Goal: Transaction & Acquisition: Purchase product/service

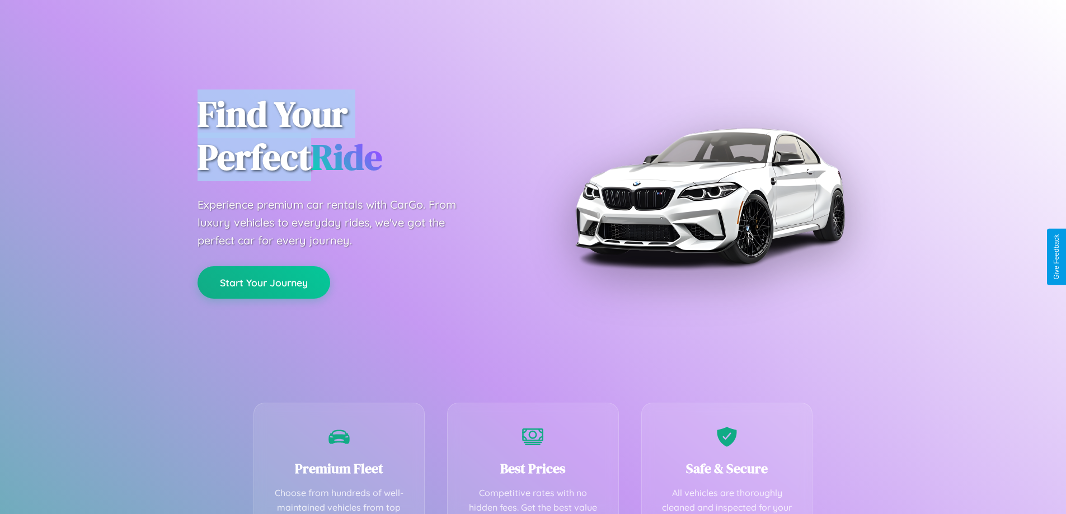
scroll to position [326, 0]
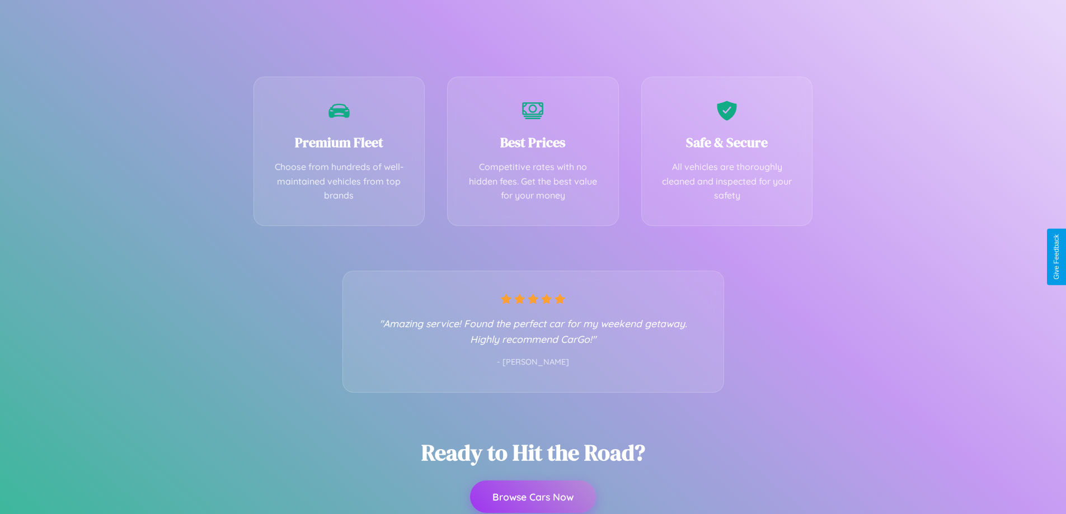
click at [533, 497] on button "Browse Cars Now" at bounding box center [533, 497] width 126 height 32
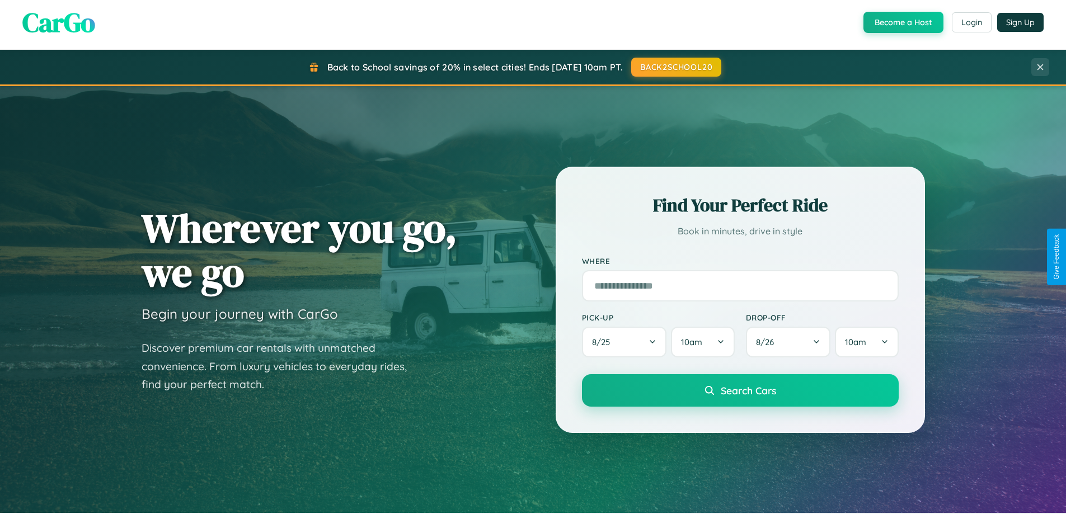
scroll to position [33, 0]
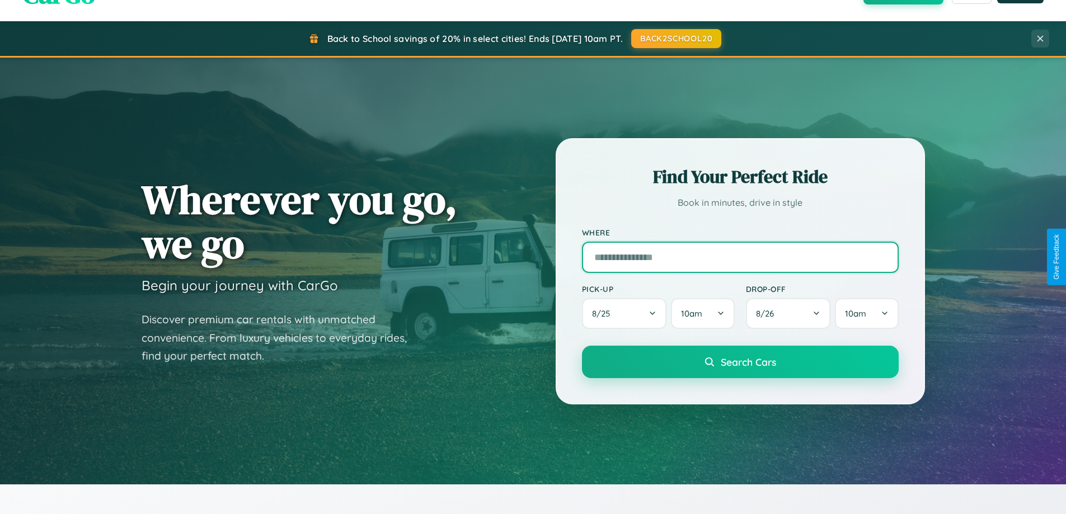
click at [740, 257] on input "text" at bounding box center [740, 257] width 317 height 31
type input "*********"
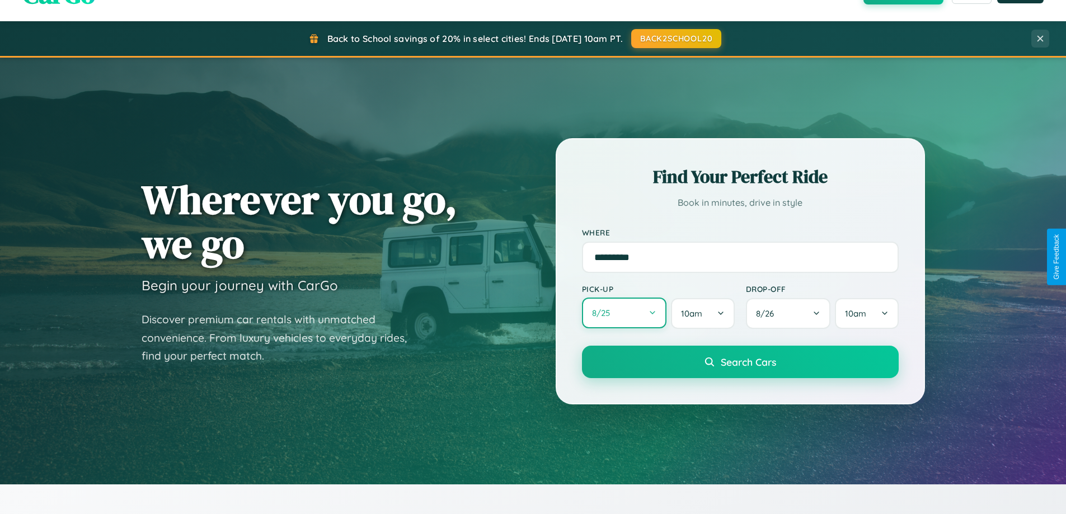
click at [624, 313] on button "8 / 25" at bounding box center [624, 313] width 85 height 31
select select "*"
select select "****"
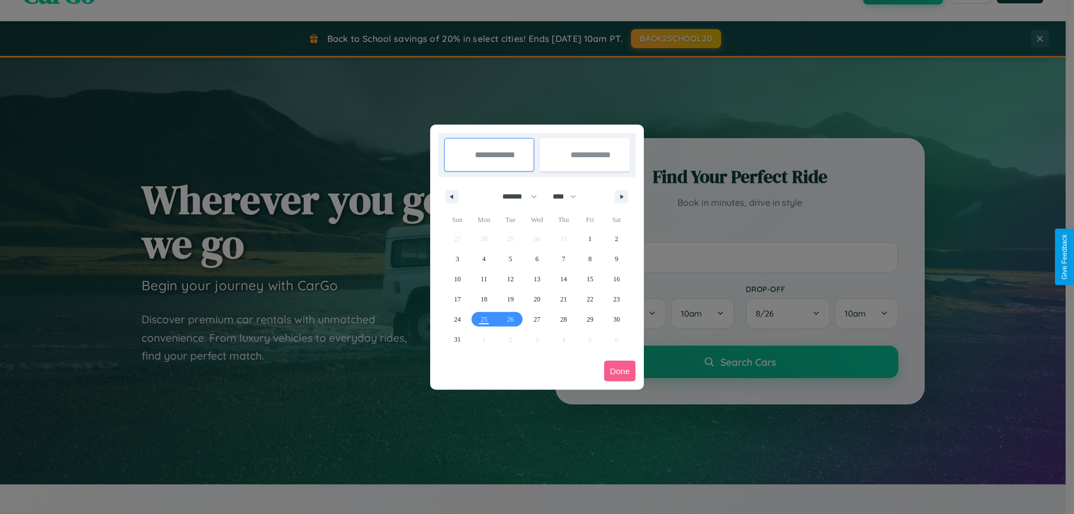
drag, startPoint x: 515, startPoint y: 196, endPoint x: 537, endPoint y: 224, distance: 35.8
click at [515, 196] on select "******* ******** ***** ***** *** **** **** ****** ********* ******* ******** **…" at bounding box center [518, 196] width 48 height 18
select select "*"
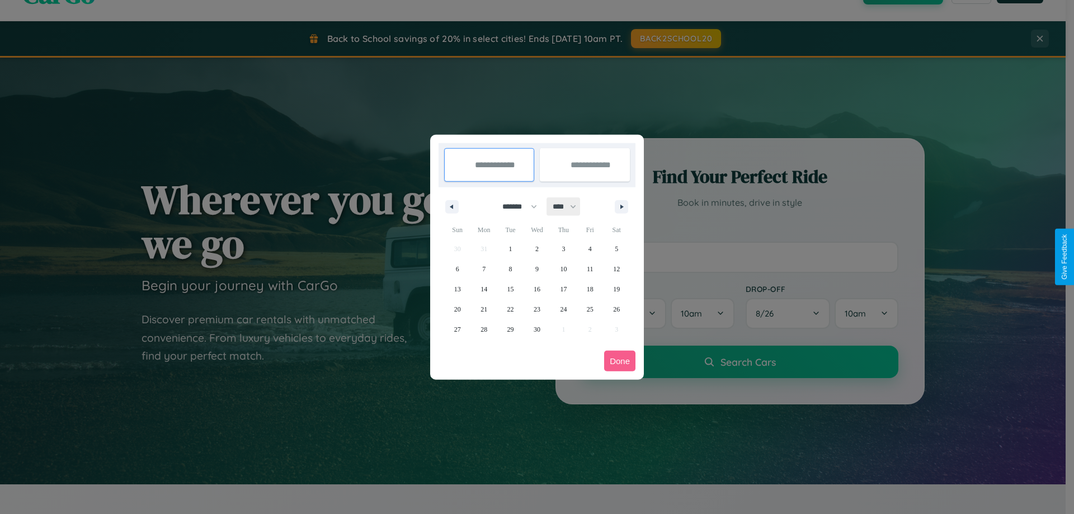
drag, startPoint x: 570, startPoint y: 206, endPoint x: 537, endPoint y: 224, distance: 37.1
click at [570, 206] on select "**** **** **** **** **** **** **** **** **** **** **** **** **** **** **** ****…" at bounding box center [564, 206] width 34 height 18
select select "****"
click at [457, 329] on span "26" at bounding box center [457, 329] width 7 height 20
type input "**********"
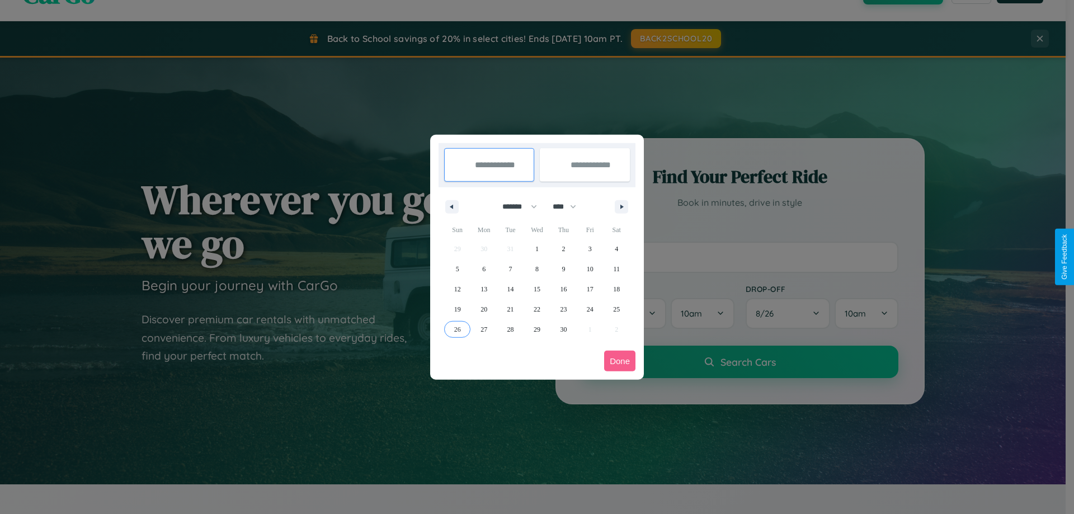
type input "**********"
click at [622, 206] on icon "button" at bounding box center [624, 207] width 6 height 4
select select "*"
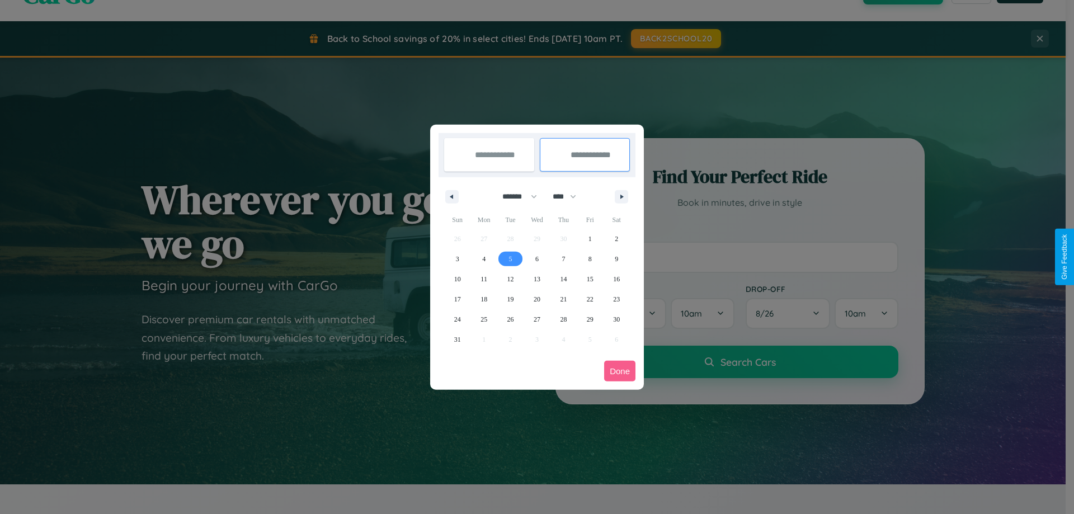
click at [510, 258] on span "5" at bounding box center [510, 259] width 3 height 20
type input "**********"
select select "*"
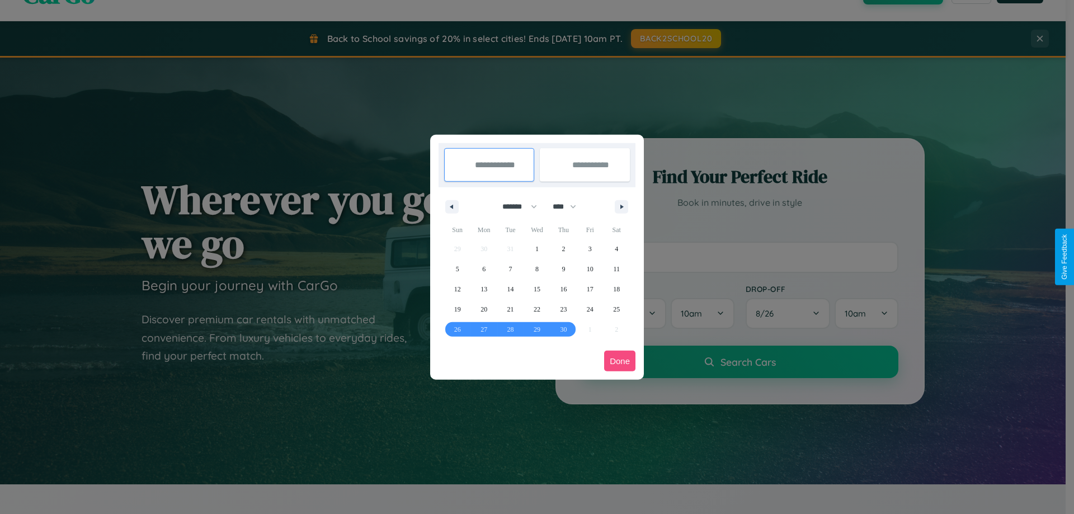
click at [620, 361] on button "Done" at bounding box center [619, 361] width 31 height 21
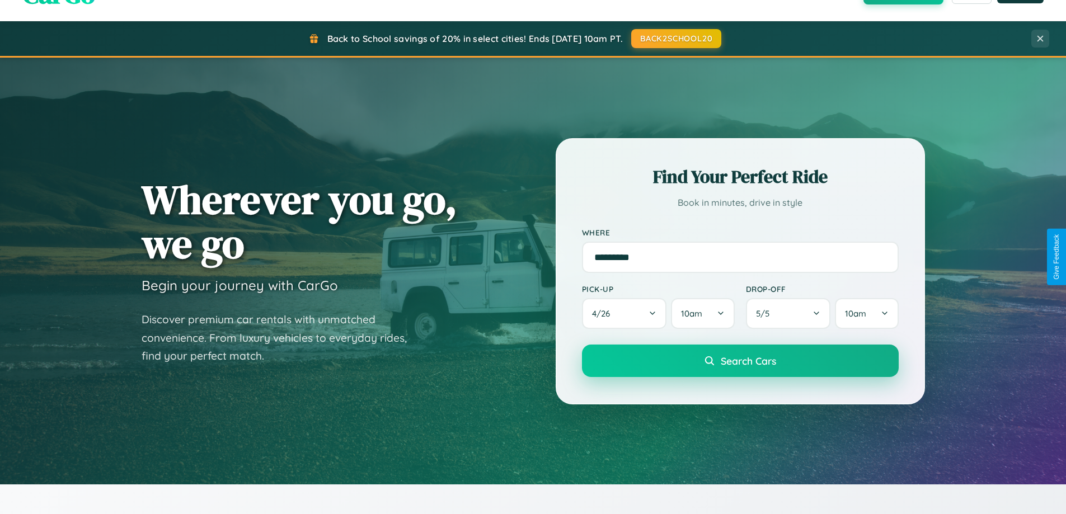
click at [740, 361] on span "Search Cars" at bounding box center [748, 361] width 55 height 12
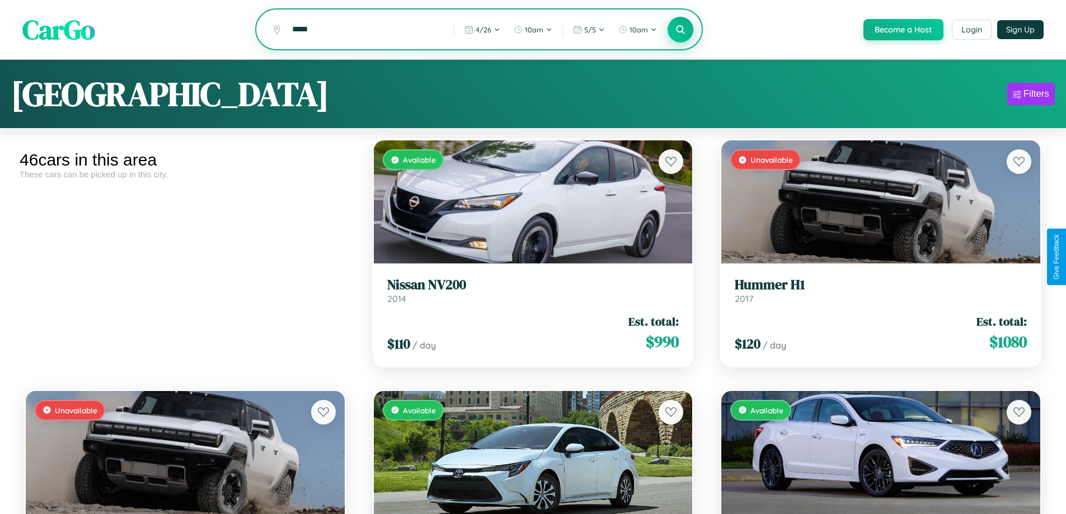
click at [680, 30] on icon at bounding box center [680, 29] width 11 height 11
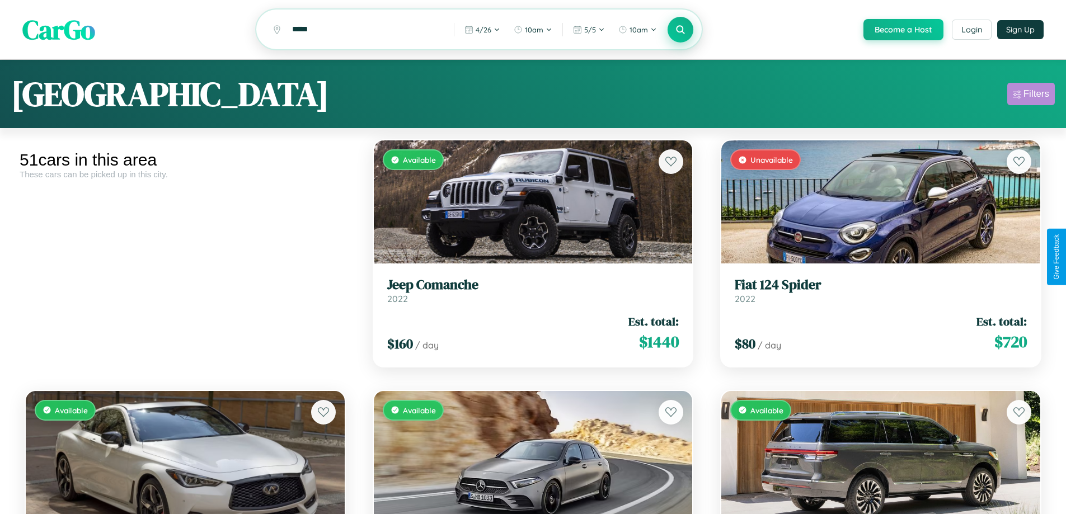
click at [1030, 96] on div "Filters" at bounding box center [1036, 93] width 26 height 11
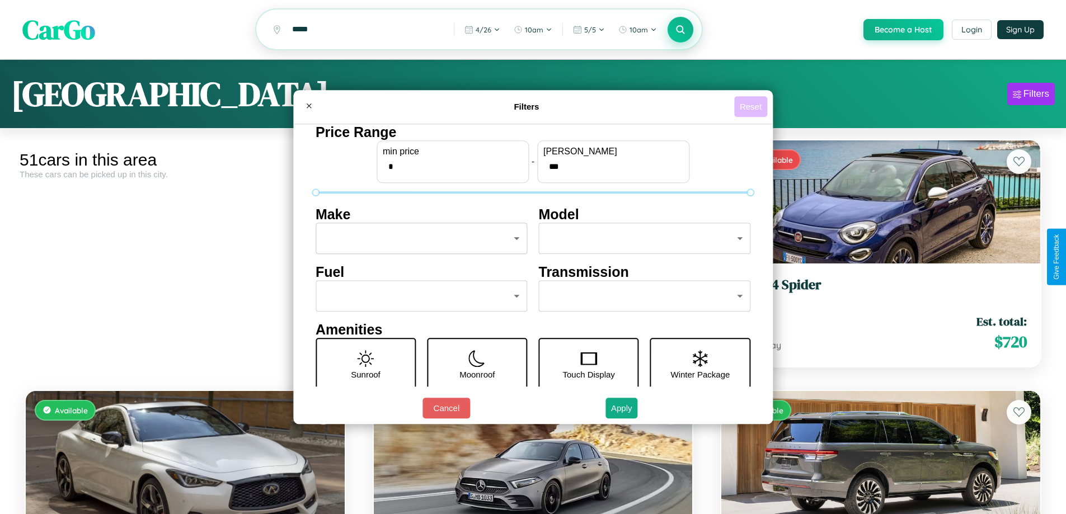
click at [752, 106] on button "Reset" at bounding box center [750, 106] width 33 height 21
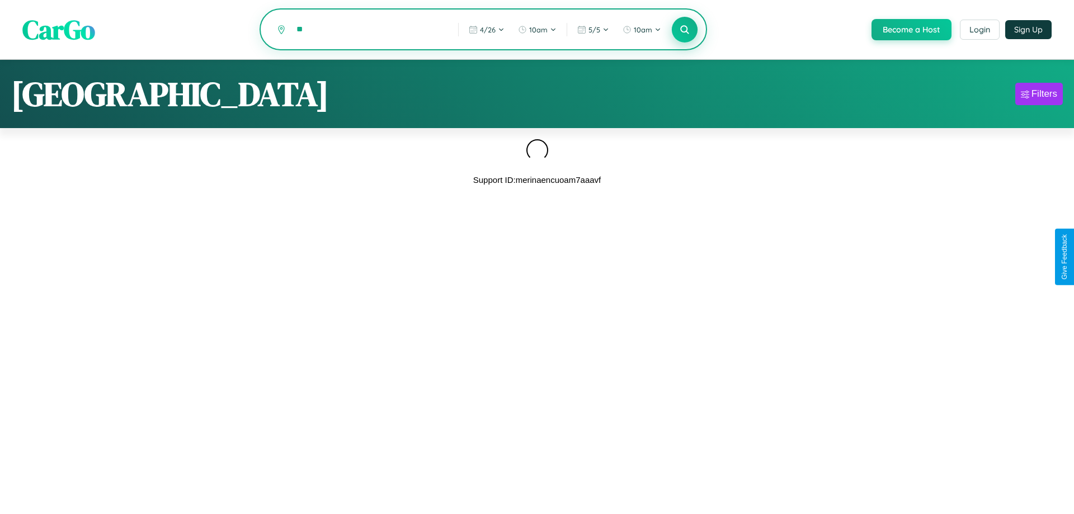
type input "*"
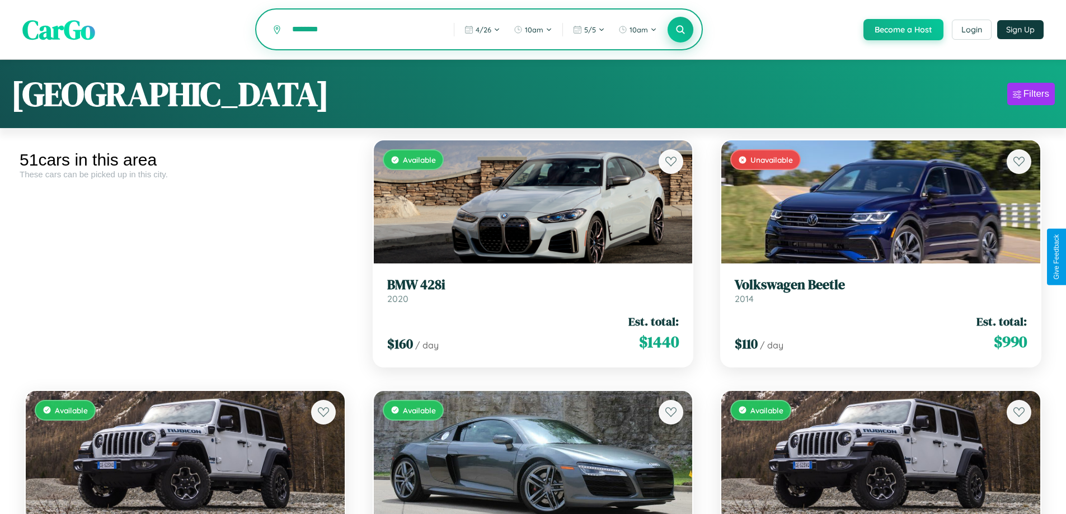
type input "********"
click at [680, 30] on icon at bounding box center [680, 29] width 11 height 11
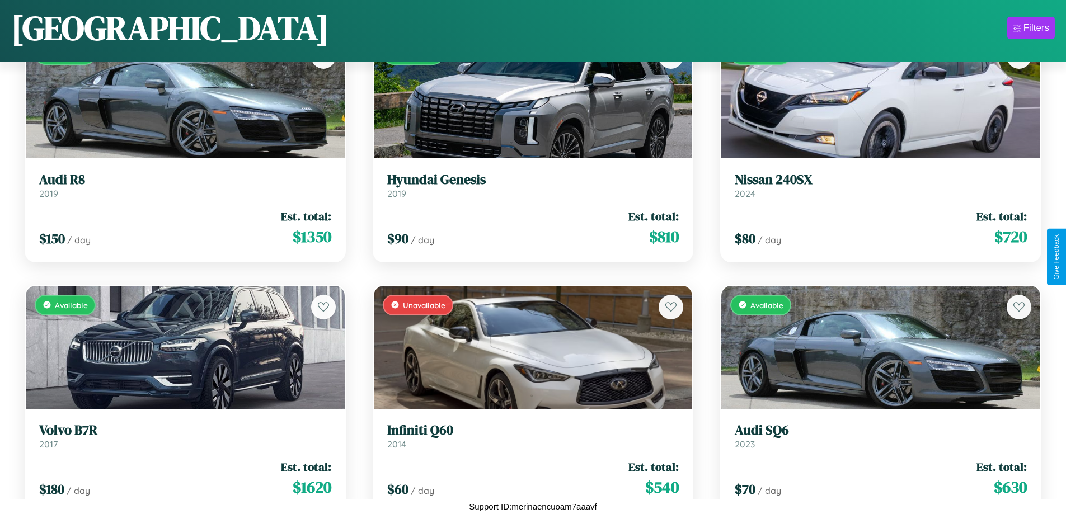
scroll to position [3414, 0]
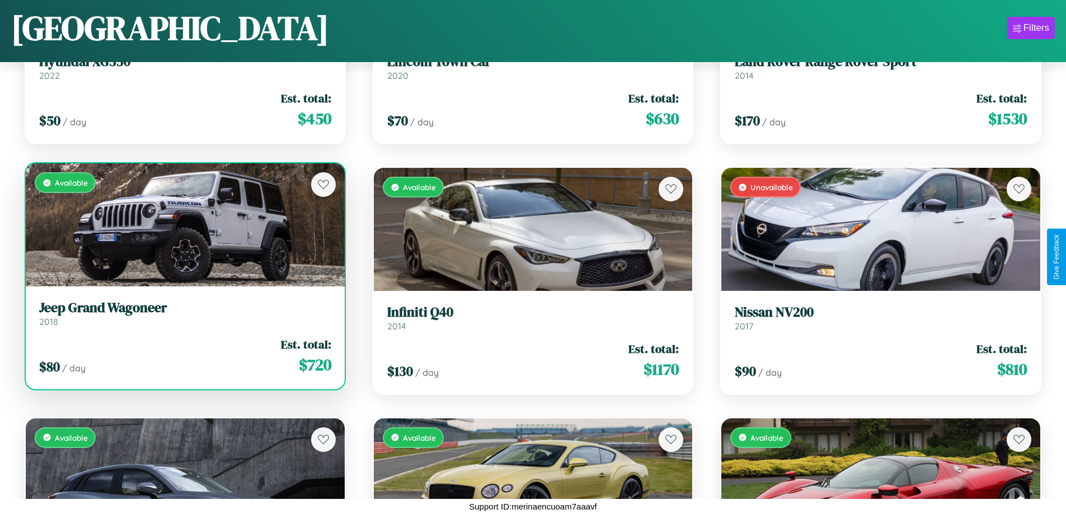
click at [183, 318] on link "Jeep Grand Wagoneer 2018" at bounding box center [185, 313] width 292 height 27
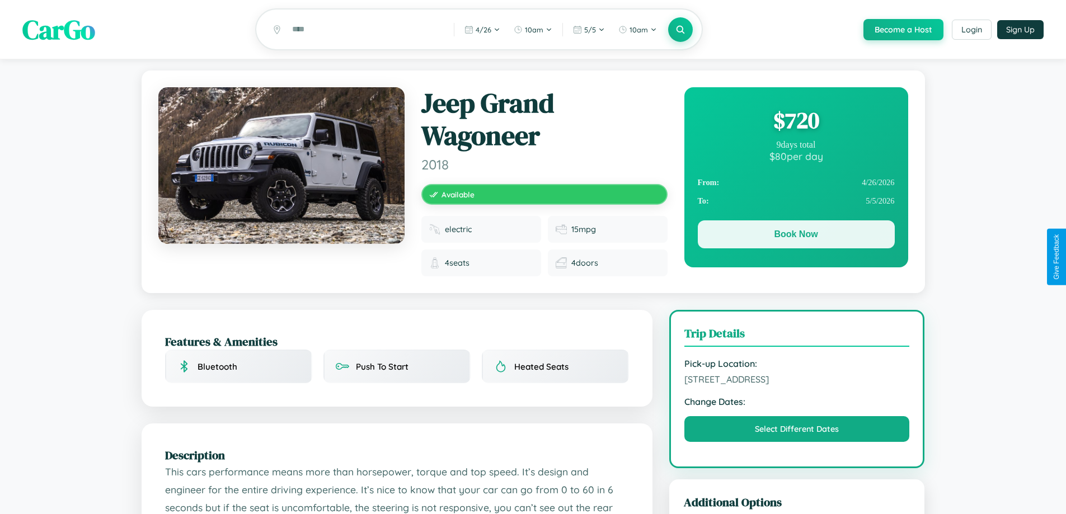
click at [796, 237] on button "Book Now" at bounding box center [796, 234] width 197 height 28
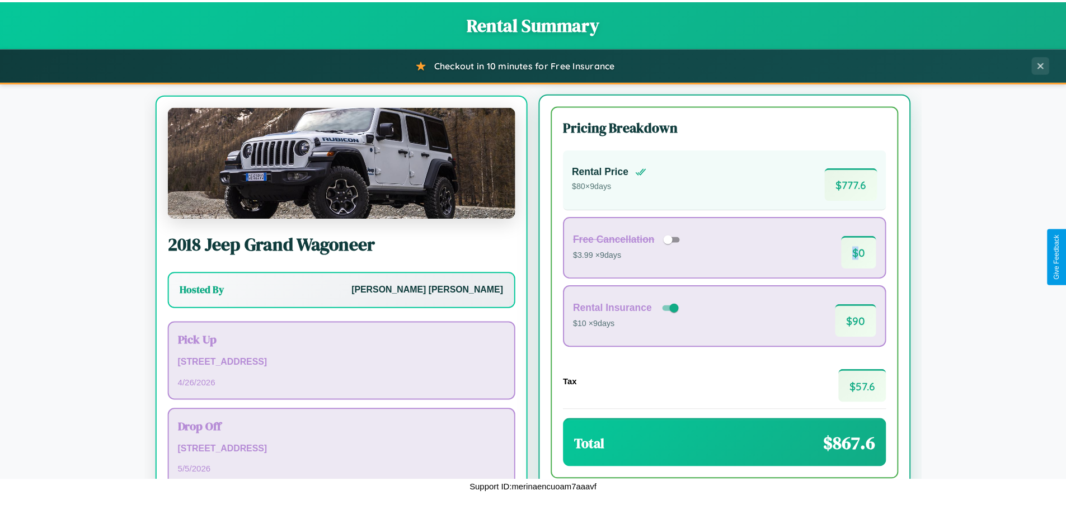
scroll to position [52, 0]
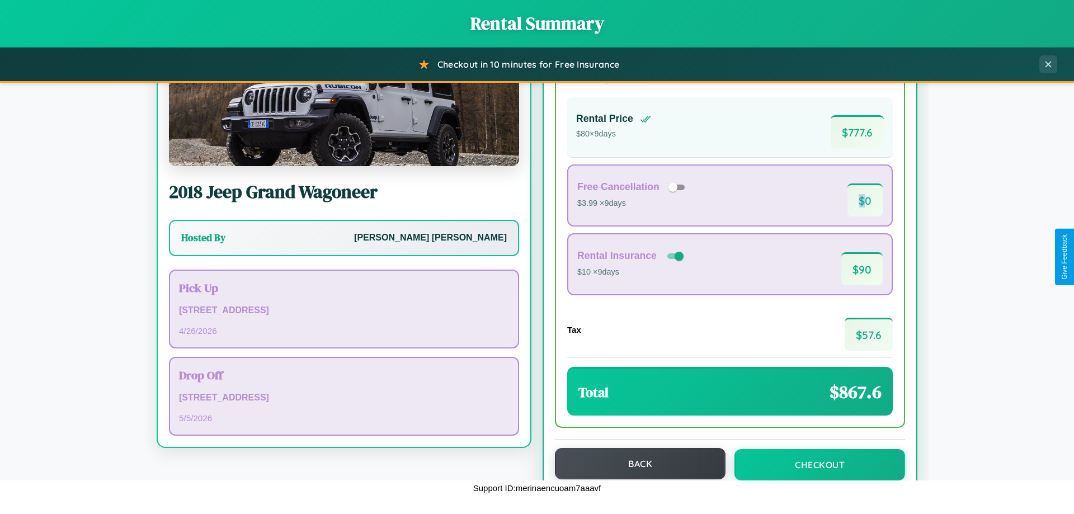
click at [635, 464] on button "Back" at bounding box center [640, 463] width 171 height 31
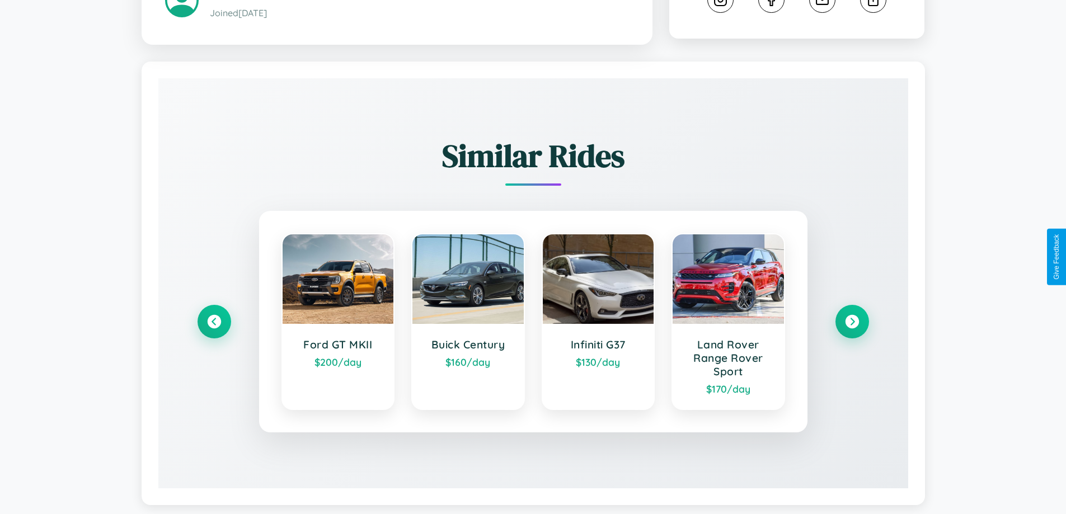
scroll to position [651, 0]
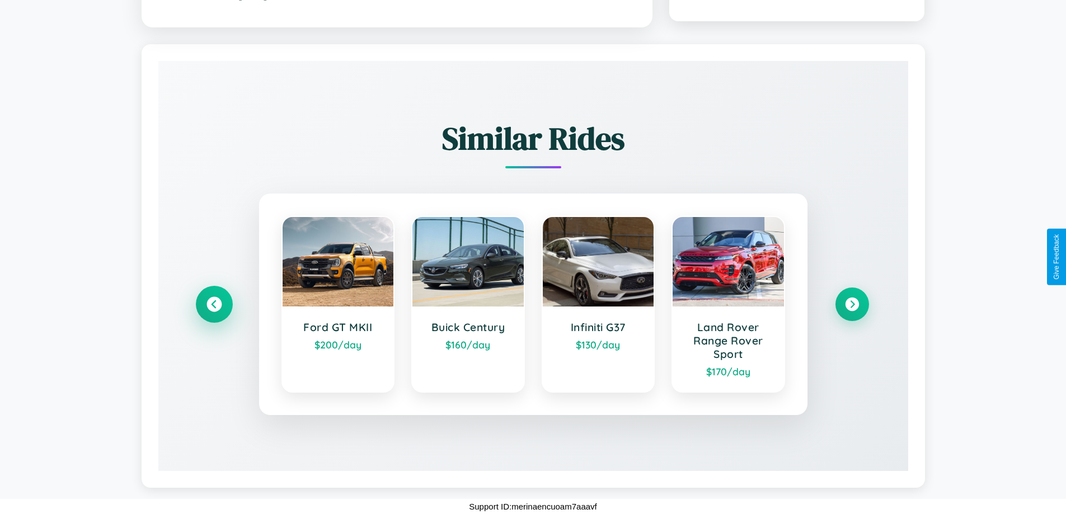
click at [214, 304] on icon at bounding box center [213, 304] width 15 height 15
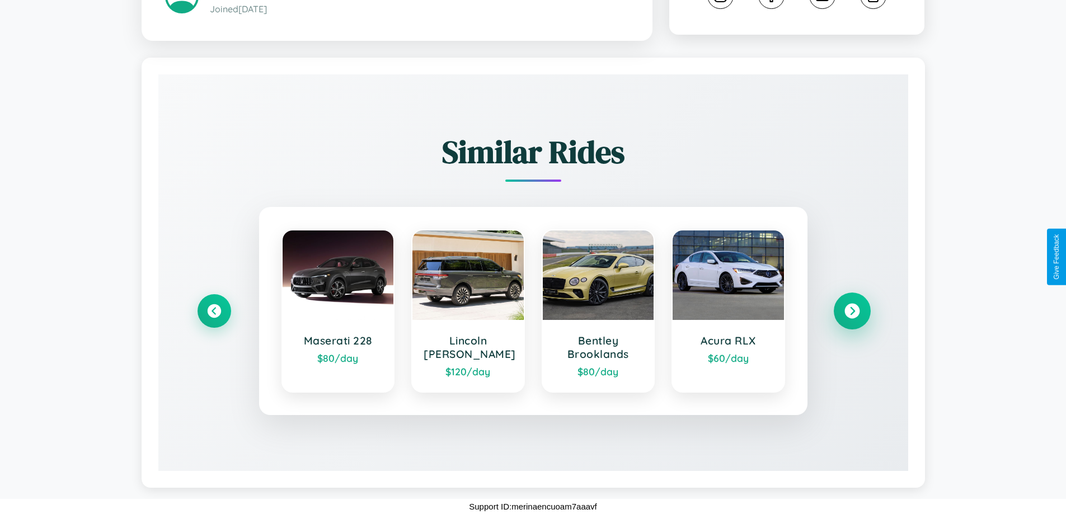
click at [851, 310] on icon at bounding box center [851, 310] width 15 height 15
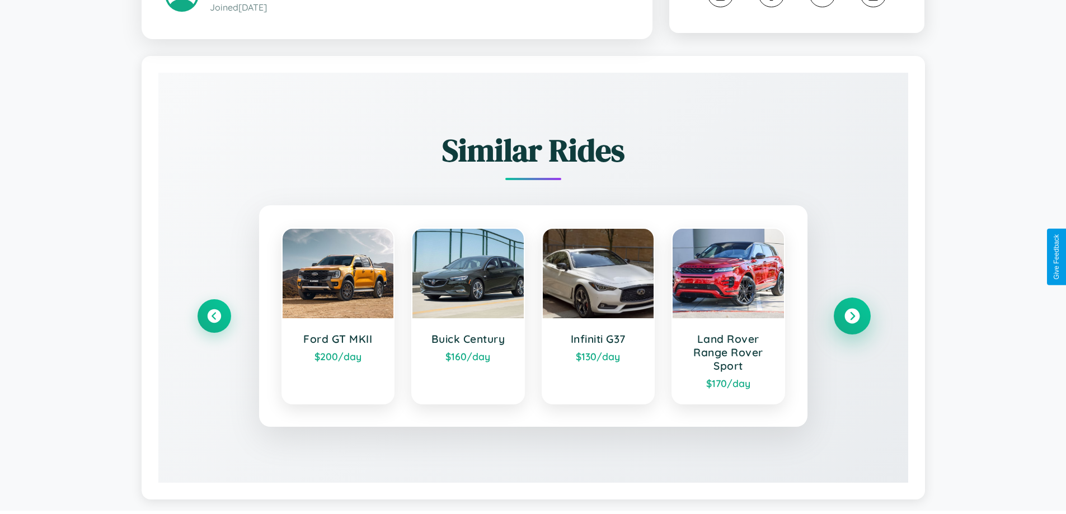
click at [851, 317] on icon at bounding box center [851, 315] width 15 height 15
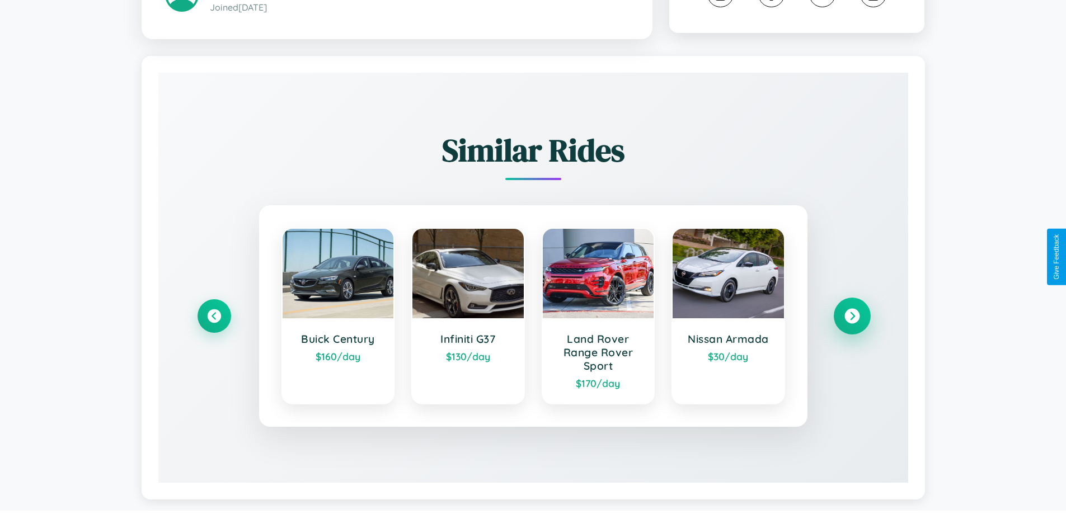
click at [851, 317] on icon at bounding box center [851, 315] width 15 height 15
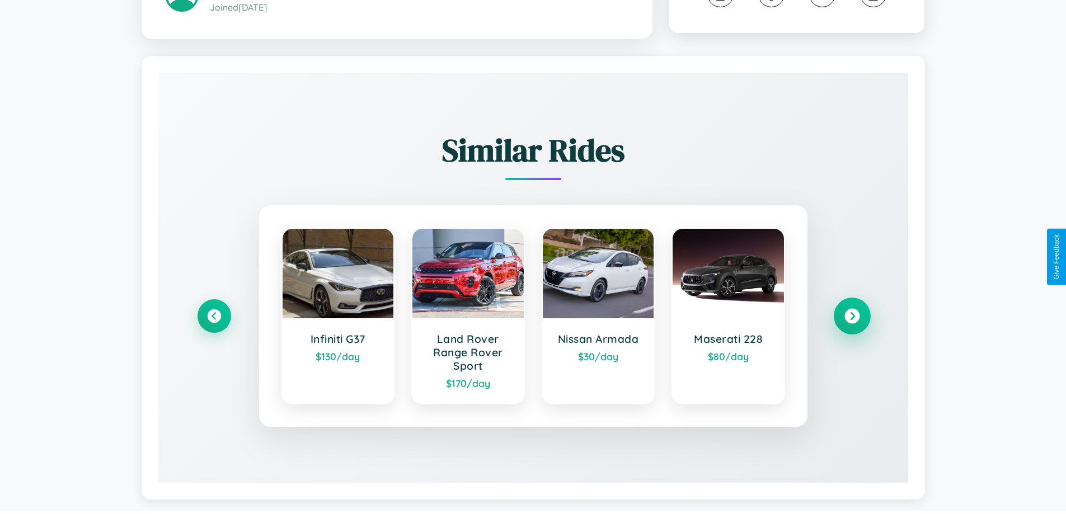
click at [851, 317] on icon at bounding box center [851, 315] width 15 height 15
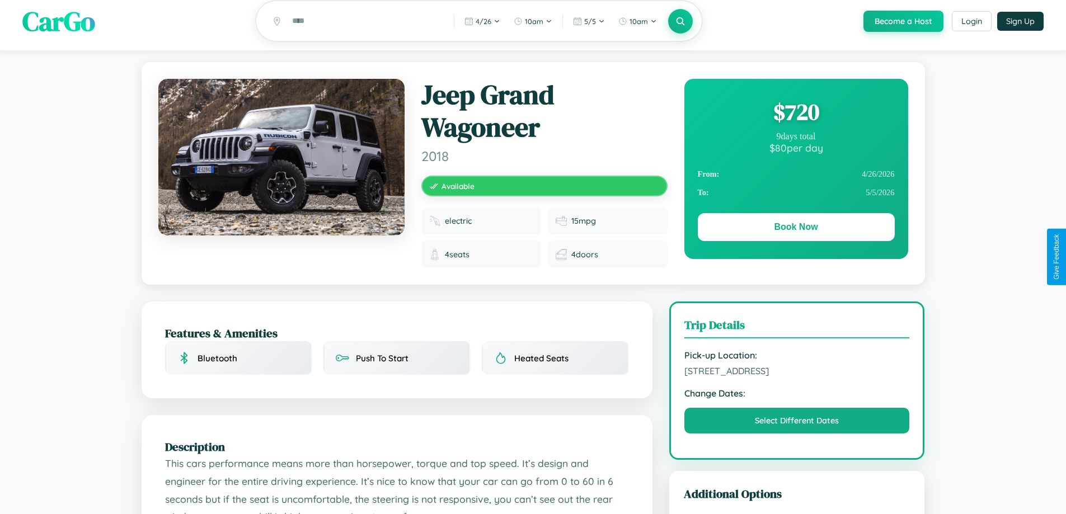
scroll to position [0, 0]
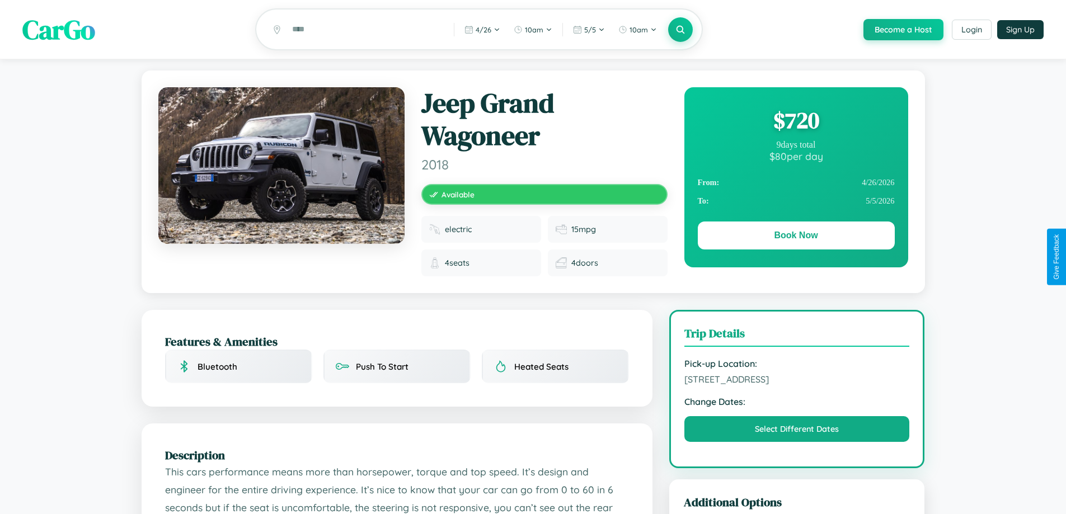
click at [796, 122] on div "$ 720" at bounding box center [796, 120] width 197 height 30
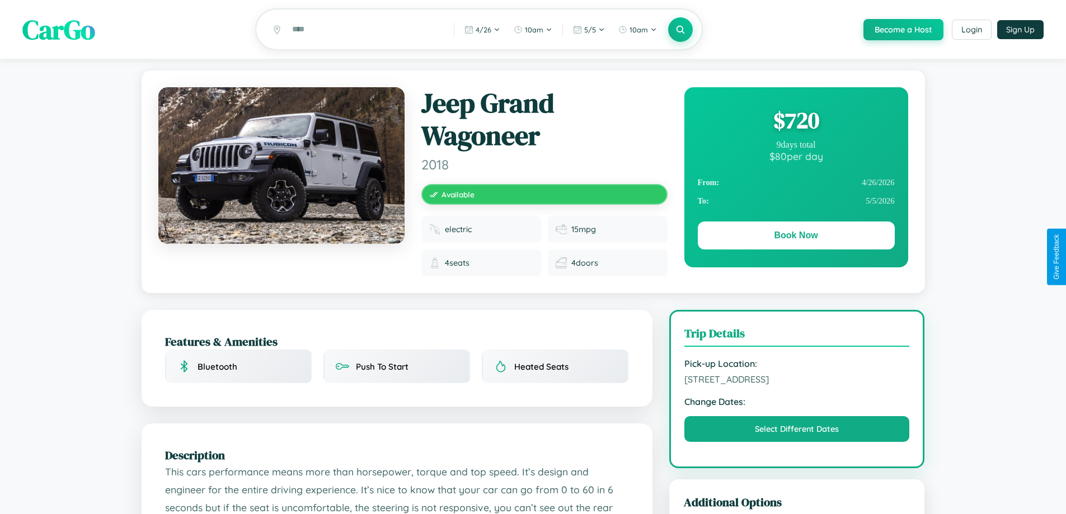
click at [796, 122] on div "$ 720" at bounding box center [796, 120] width 197 height 30
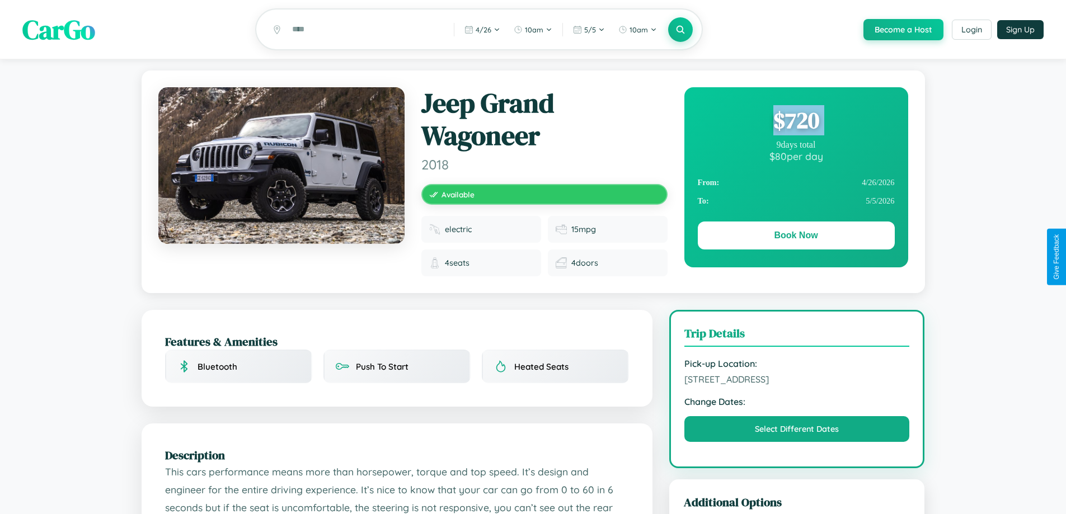
click at [796, 122] on div "$ 720" at bounding box center [796, 120] width 197 height 30
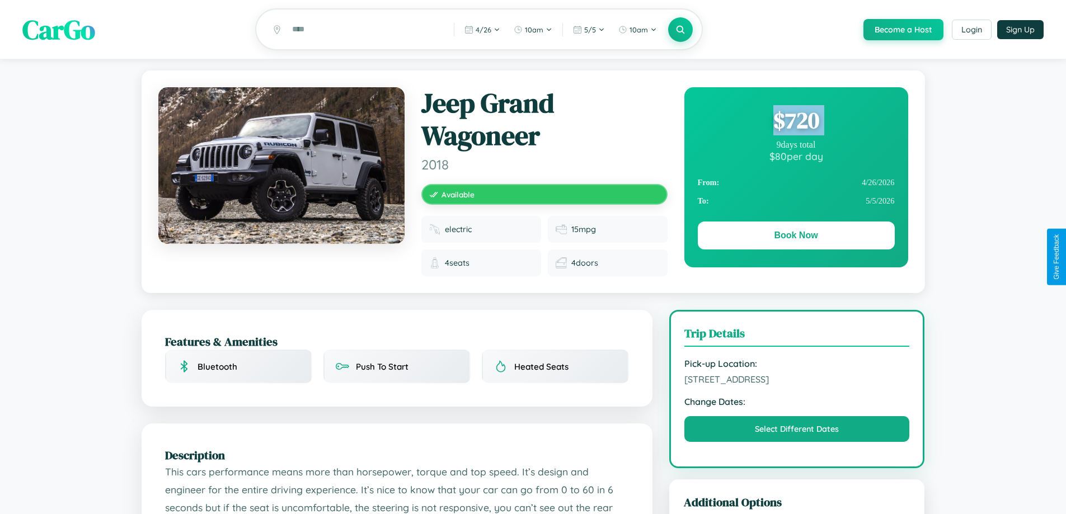
click at [796, 122] on div "$ 720" at bounding box center [796, 120] width 197 height 30
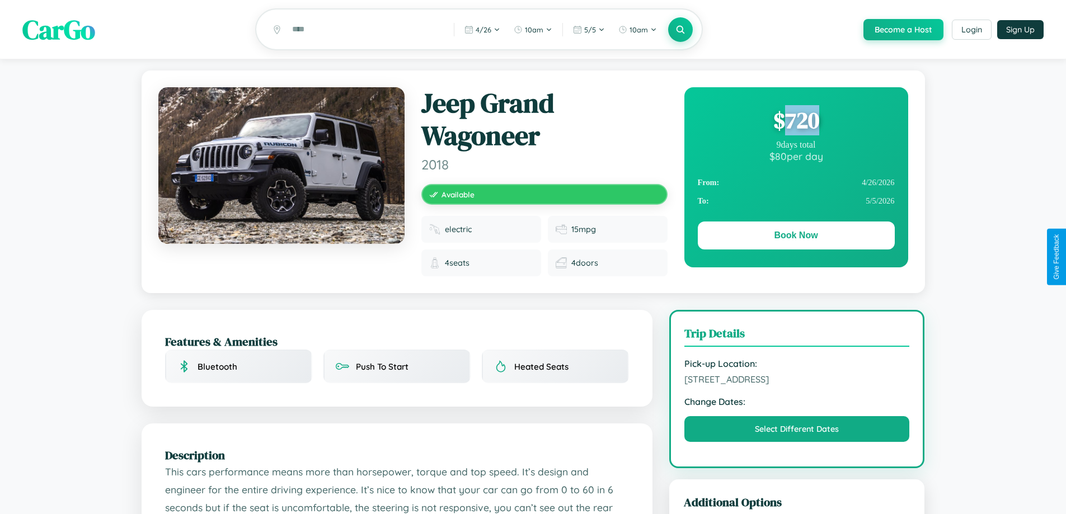
click at [796, 122] on div "$ 720" at bounding box center [796, 120] width 197 height 30
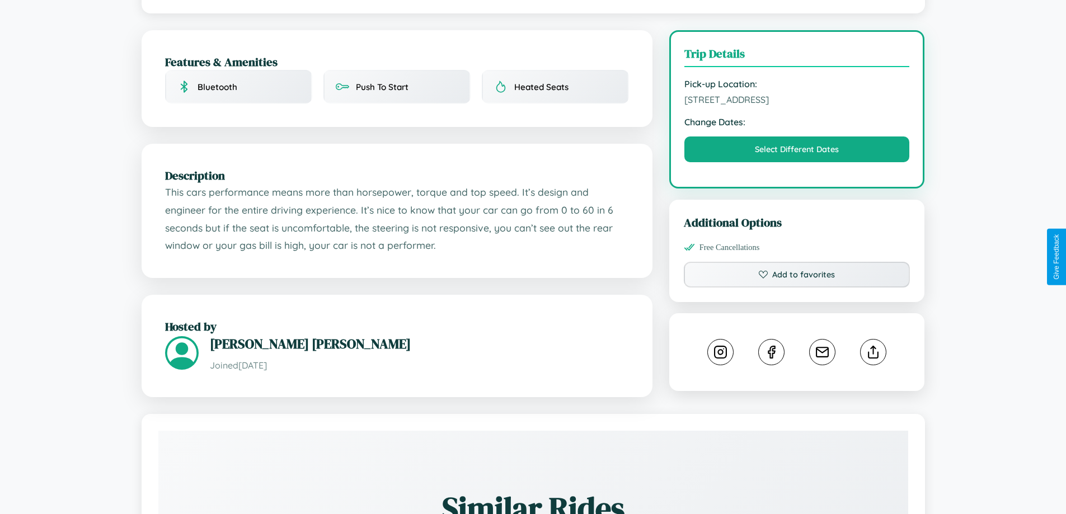
scroll to position [299, 0]
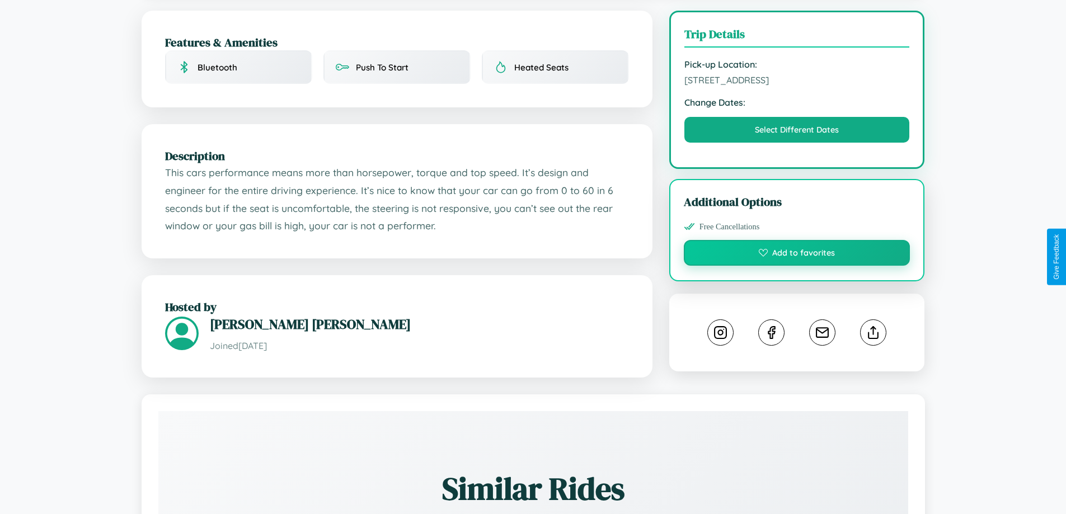
click at [797, 255] on button "Add to favorites" at bounding box center [797, 253] width 227 height 26
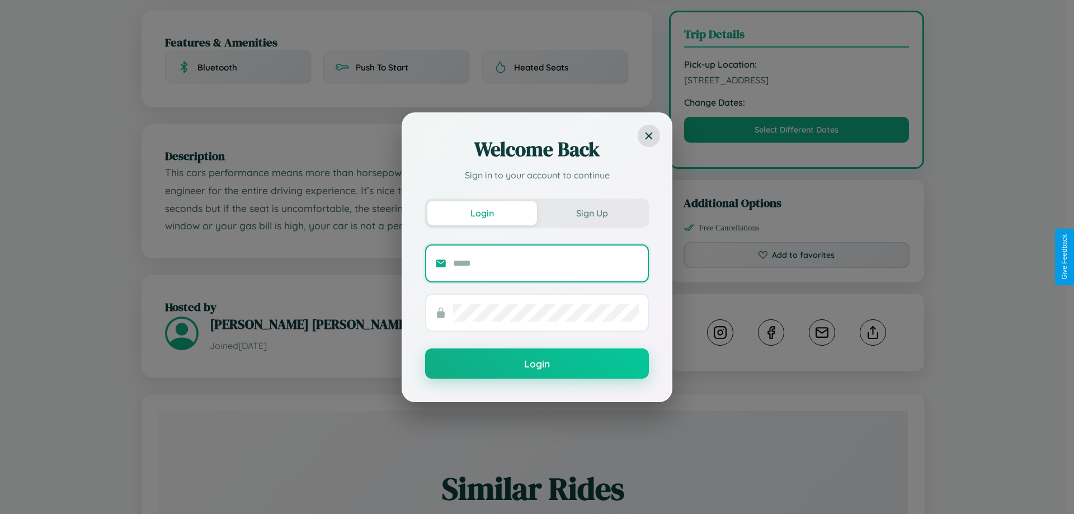
click at [546, 263] on input "text" at bounding box center [546, 264] width 186 height 18
type input "**********"
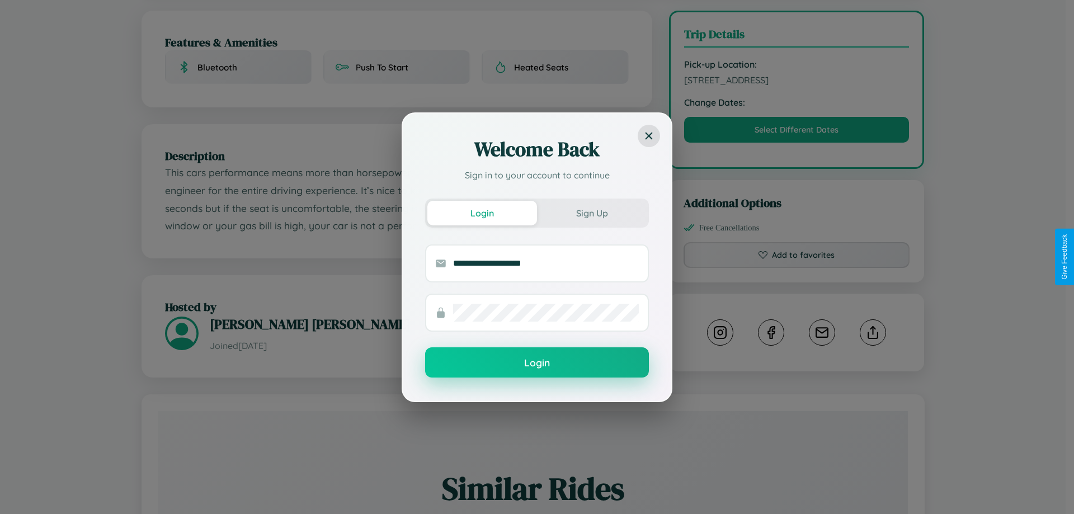
click at [537, 363] on button "Login" at bounding box center [537, 362] width 224 height 30
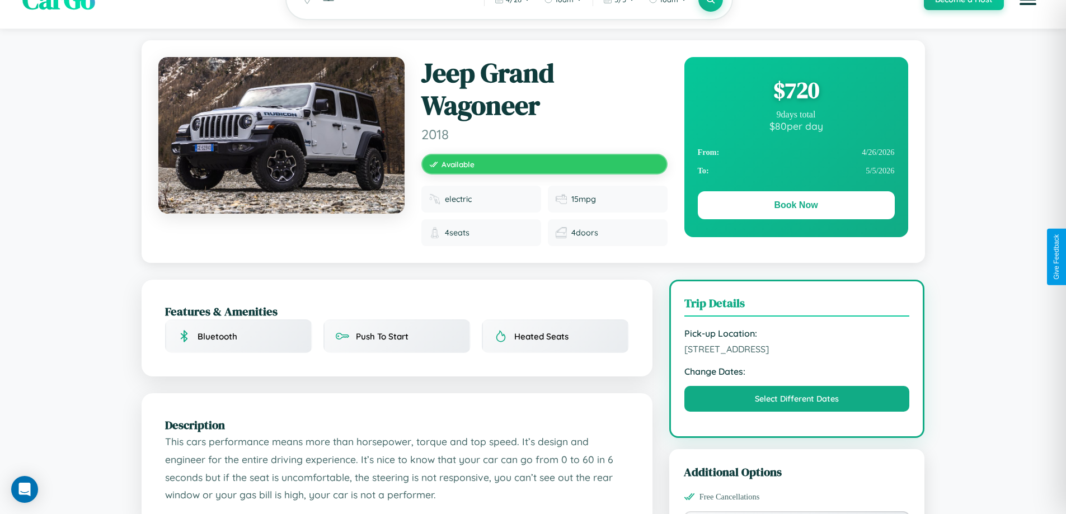
scroll to position [0, 0]
